Goal: Task Accomplishment & Management: Complete application form

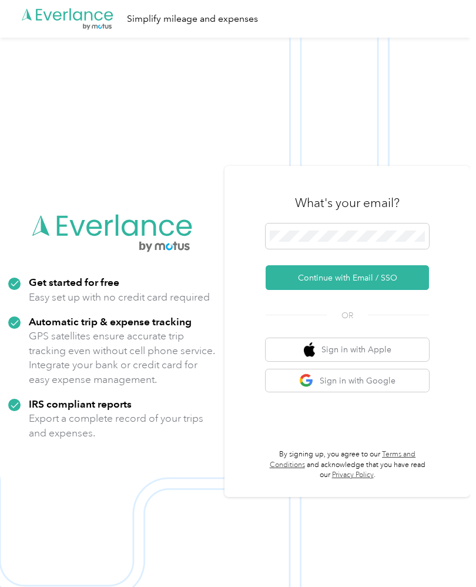
click at [408, 290] on button "Continue with Email / SSO" at bounding box center [347, 277] width 163 height 25
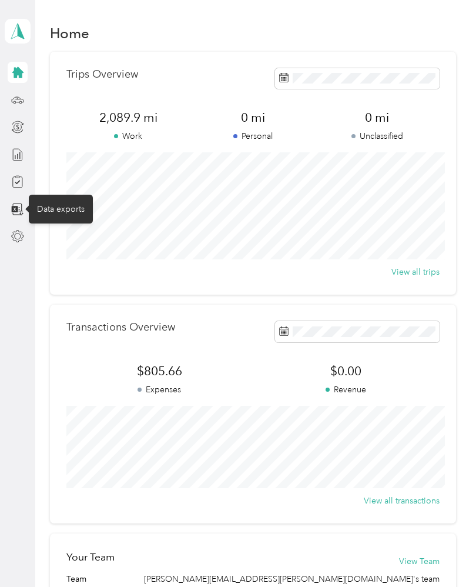
click at [24, 211] on icon at bounding box center [17, 209] width 13 height 13
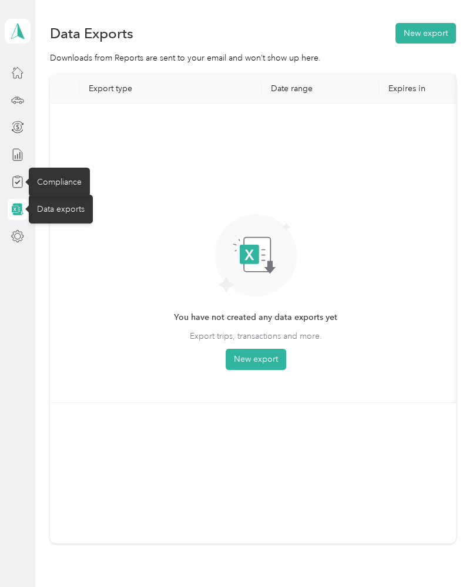
click at [19, 186] on icon at bounding box center [17, 181] width 13 height 13
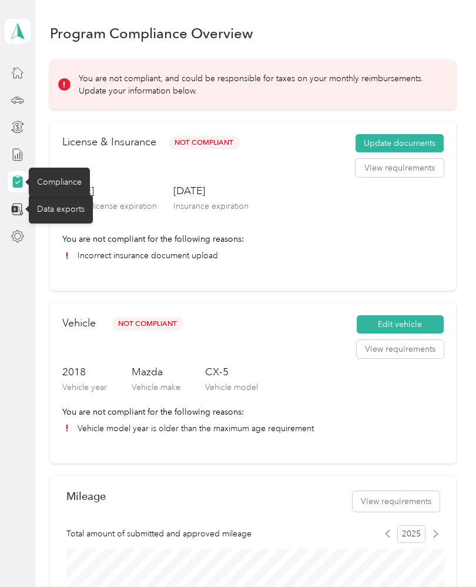
scroll to position [11, 0]
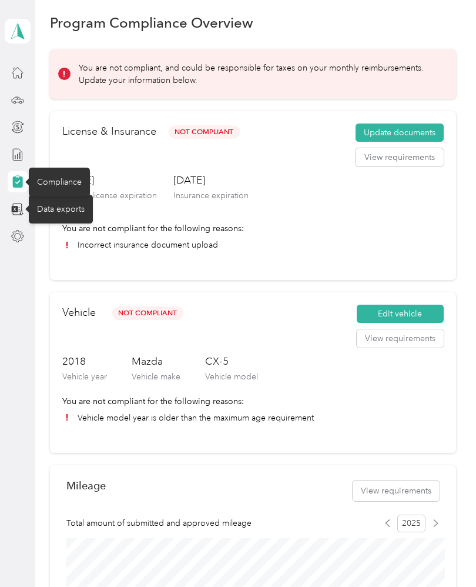
click at [430, 164] on button "View requirements" at bounding box center [400, 157] width 88 height 19
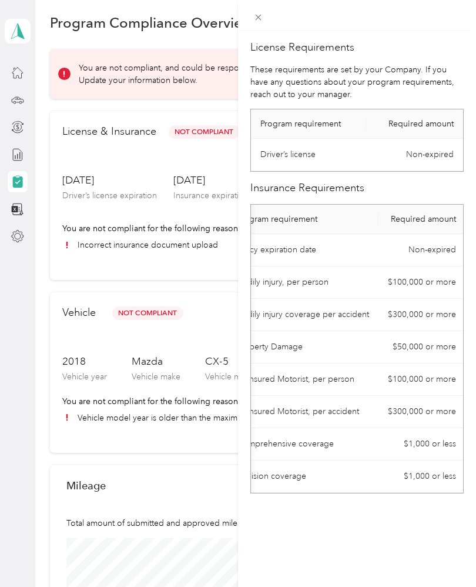
scroll to position [0, 23]
click at [228, 258] on div "License Requirements These requirements are set by your Company. If you have an…" at bounding box center [238, 293] width 476 height 587
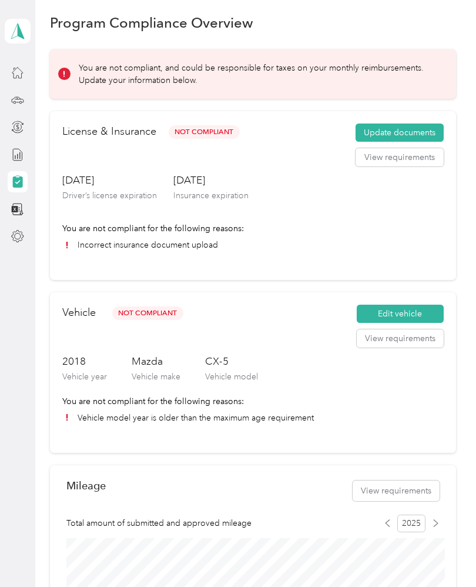
click at [191, 239] on li "Incorrect insurance document upload" at bounding box center [253, 245] width 382 height 12
click at [434, 148] on button "View requirements" at bounding box center [400, 157] width 88 height 19
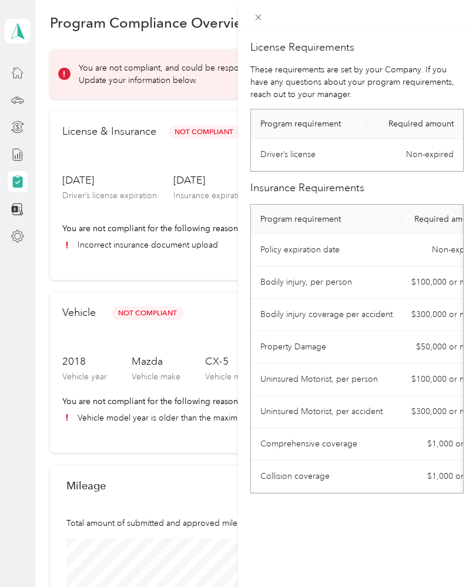
click at [199, 279] on div "License Requirements These requirements are set by your Company. If you have an…" at bounding box center [238, 293] width 476 height 587
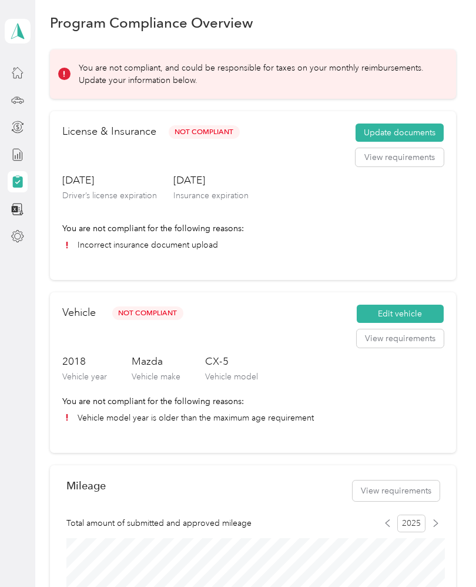
click at [395, 123] on button "Update documents" at bounding box center [400, 132] width 88 height 19
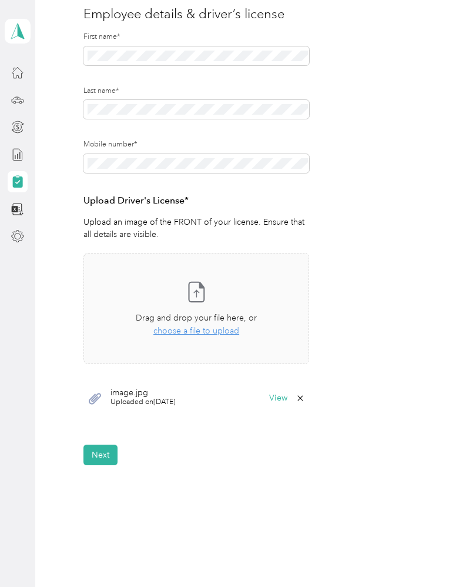
scroll to position [146, 0]
click at [111, 446] on button "Next" at bounding box center [101, 456] width 34 height 21
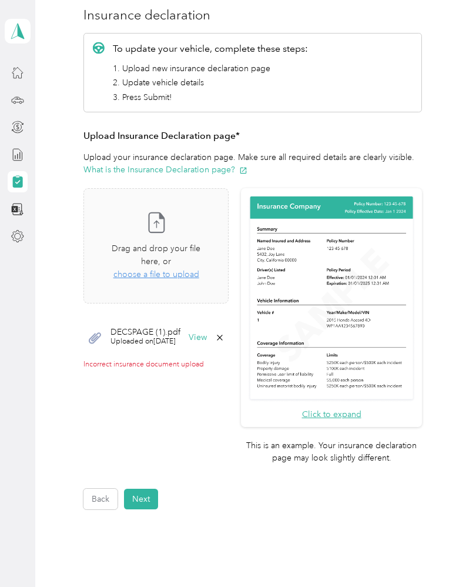
click at [181, 336] on span "Uploaded on 9/22/2025" at bounding box center [146, 341] width 70 height 11
click at [207, 333] on button "View" at bounding box center [198, 337] width 18 height 8
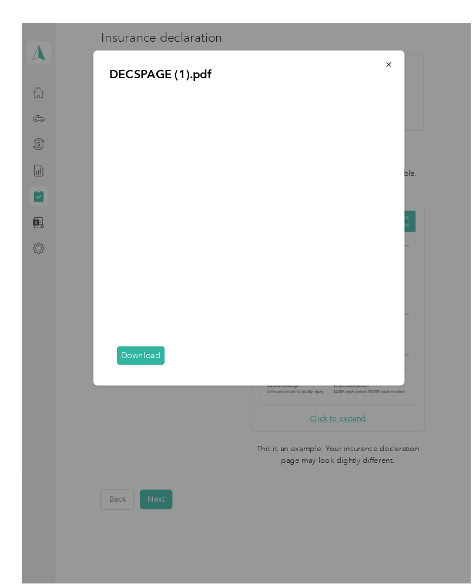
scroll to position [16, 0]
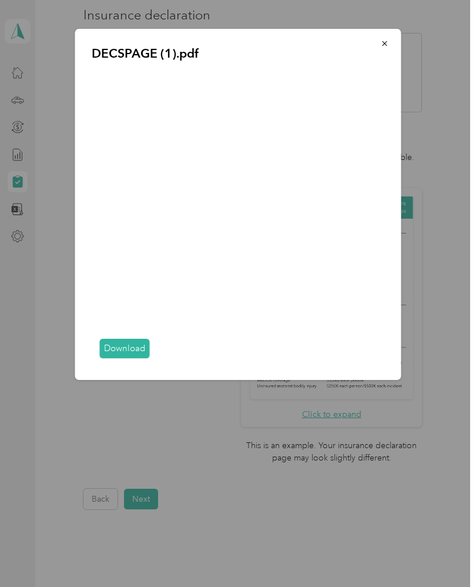
click at [131, 358] on link "Download" at bounding box center [125, 348] width 50 height 19
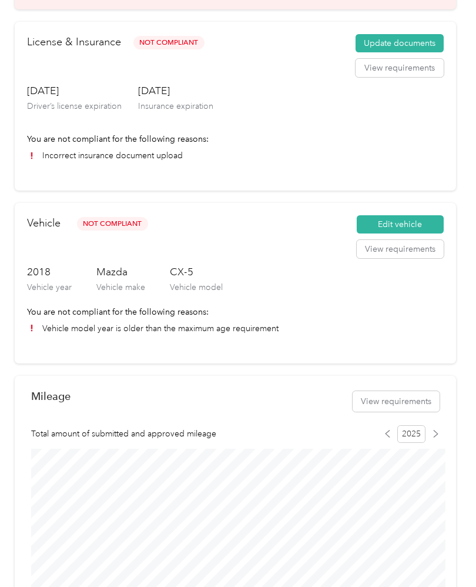
scroll to position [102, 0]
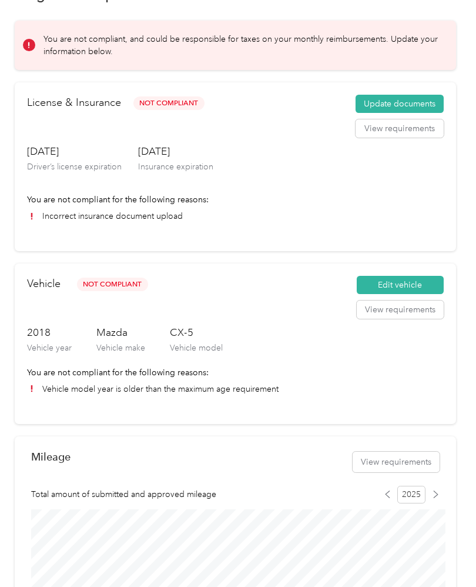
scroll to position [39, 0]
click at [430, 108] on button "Update documents" at bounding box center [400, 104] width 88 height 19
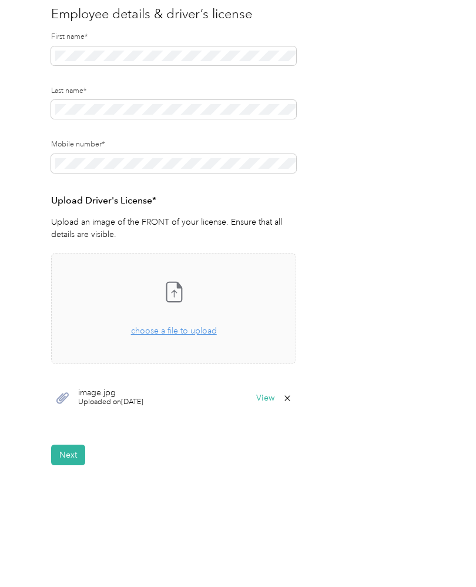
scroll to position [123, 0]
click at [70, 462] on button "Next" at bounding box center [68, 455] width 34 height 21
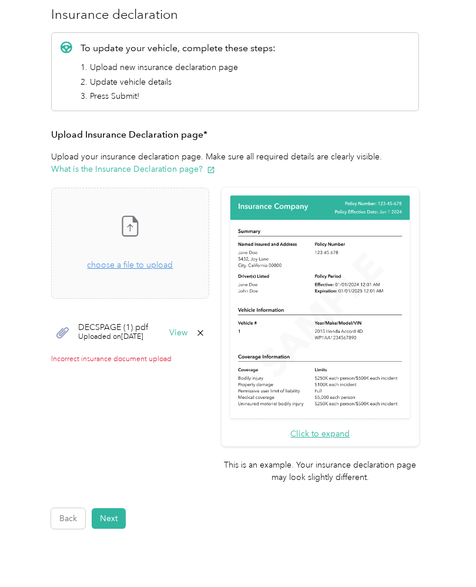
click at [205, 335] on icon at bounding box center [200, 332] width 9 height 9
click at [218, 345] on button "Yes" at bounding box center [214, 340] width 23 height 19
click at [173, 269] on span "choose a file to upload" at bounding box center [130, 265] width 86 height 10
click at [173, 268] on span "choose a file to upload" at bounding box center [130, 265] width 86 height 10
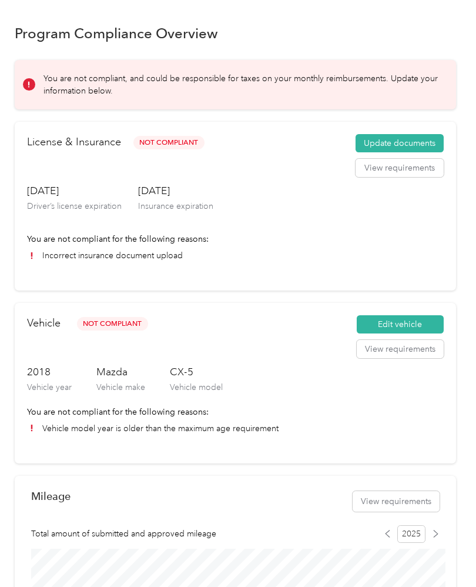
click at [423, 141] on button "Update documents" at bounding box center [400, 143] width 88 height 19
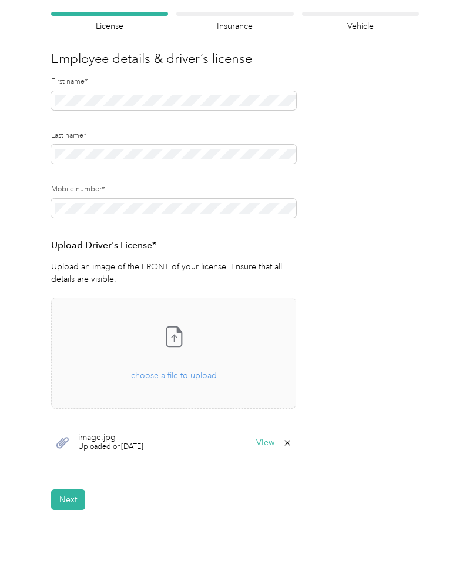
scroll to position [81, 0]
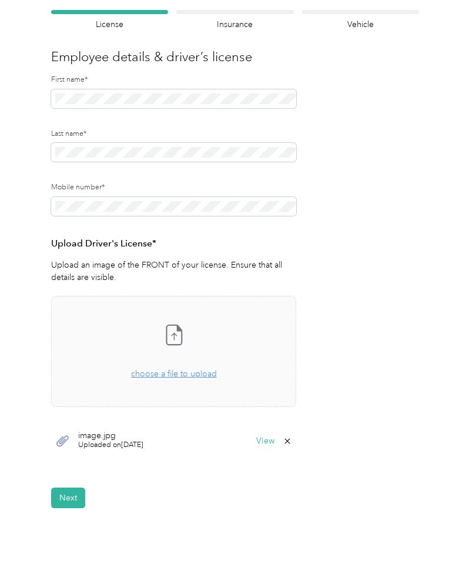
click at [208, 379] on div "Drag and drop your file here, or choose a file to upload" at bounding box center [174, 368] width 86 height 26
click at [73, 500] on button "Next" at bounding box center [68, 497] width 34 height 21
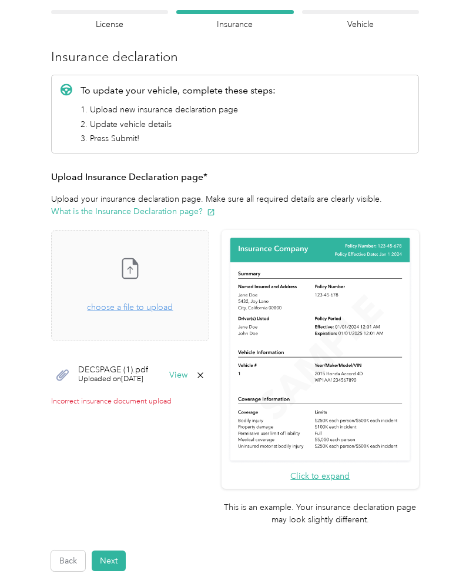
click at [203, 375] on icon at bounding box center [200, 374] width 5 height 5
click at [218, 384] on button "Yes" at bounding box center [214, 382] width 23 height 19
click at [173, 310] on span "choose a file to upload" at bounding box center [130, 307] width 86 height 10
click at [119, 550] on button "Next" at bounding box center [109, 560] width 34 height 21
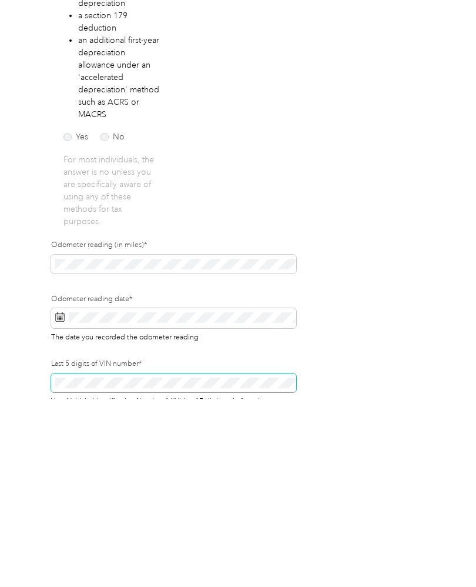
scroll to position [175, 0]
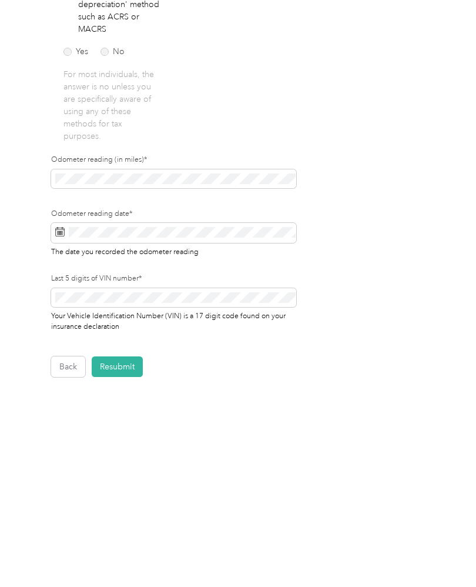
click at [127, 545] on button "Resubmit" at bounding box center [117, 555] width 51 height 21
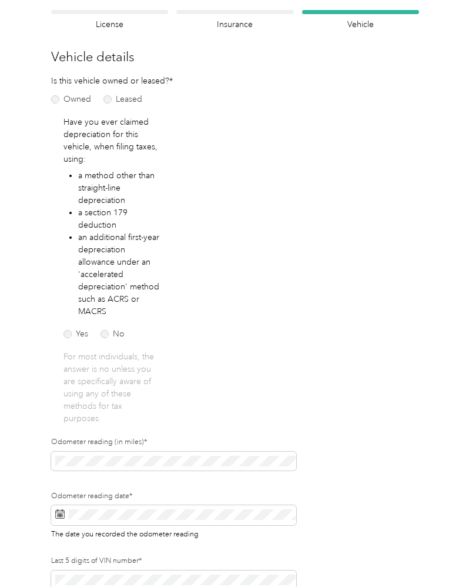
scroll to position [1, 0]
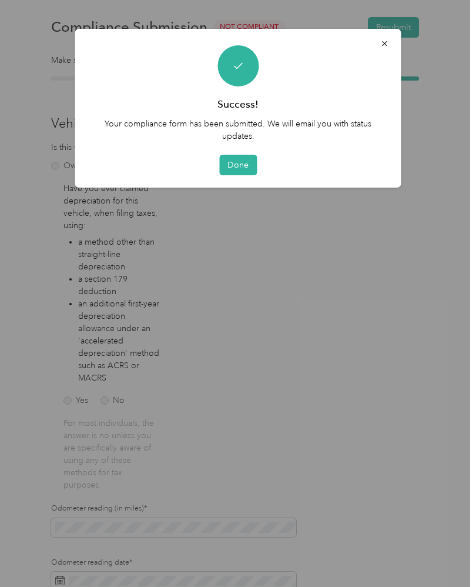
click at [241, 171] on button "Done" at bounding box center [238, 165] width 38 height 21
